Goal: Task Accomplishment & Management: Manage account settings

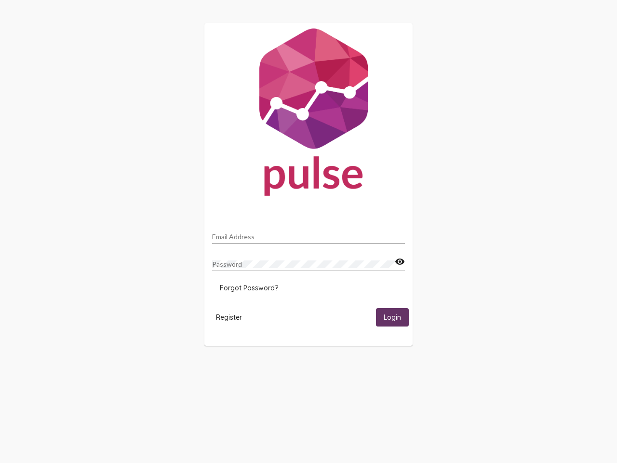
click at [309, 234] on input "Email Address" at bounding box center [308, 237] width 193 height 8
click at [400, 262] on mat-icon "visibility" at bounding box center [400, 262] width 10 height 12
click at [249, 288] on span "Forgot Password?" at bounding box center [249, 288] width 58 height 9
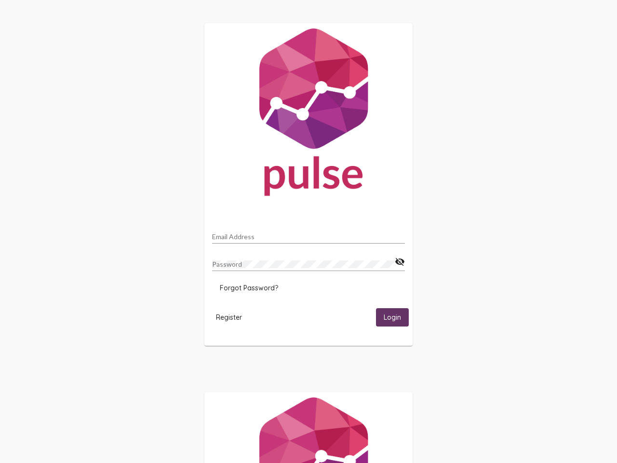
click at [229, 317] on span "Register" at bounding box center [229, 317] width 26 height 9
